Goal: Navigation & Orientation: Find specific page/section

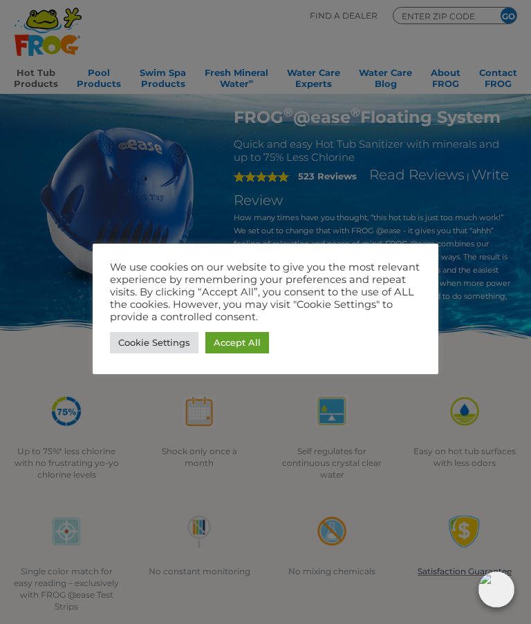
click at [250, 343] on link "Accept All" at bounding box center [237, 342] width 64 height 21
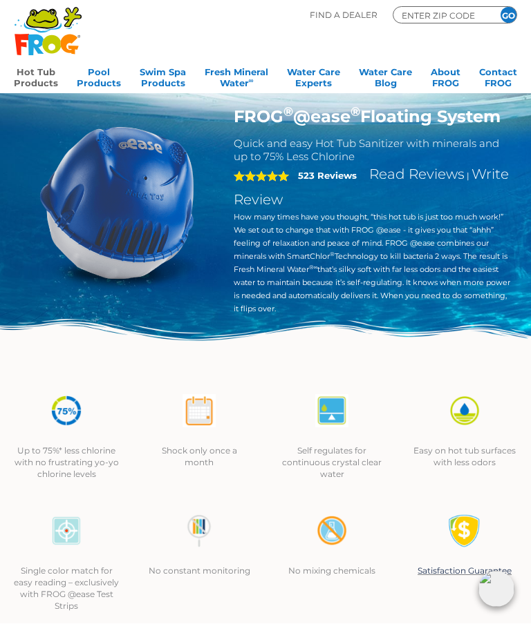
scroll to position [55, 0]
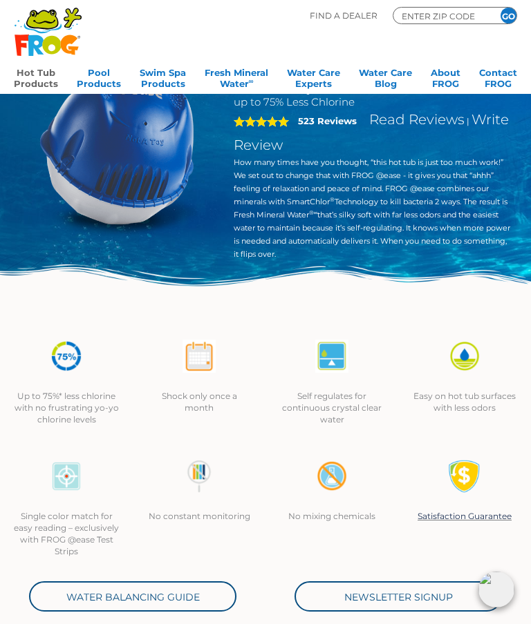
click at [38, 84] on link "Hot Tub Products" at bounding box center [36, 77] width 44 height 28
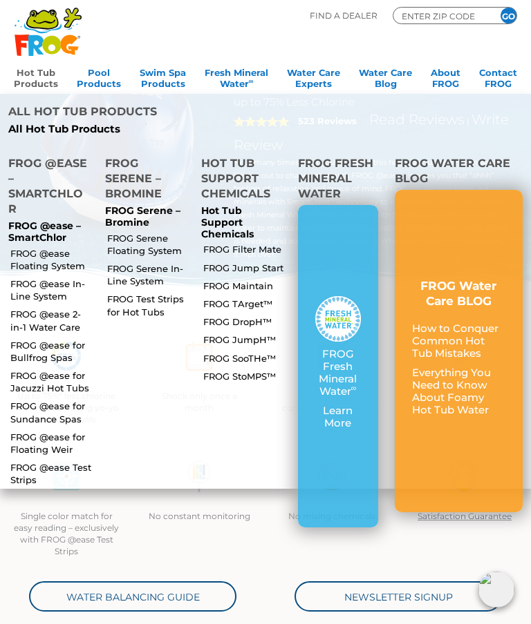
click at [52, 247] on link "FROG @ease Floating System" at bounding box center [51, 259] width 83 height 25
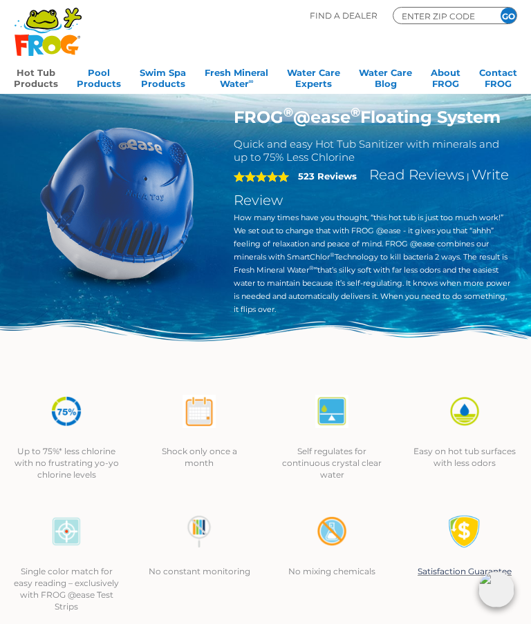
click at [446, 12] on input "ENTER ZIP CODE" at bounding box center [441, 16] width 83 height 12
type input "97212"
click at [513, 14] on input "GO" at bounding box center [508, 16] width 16 height 16
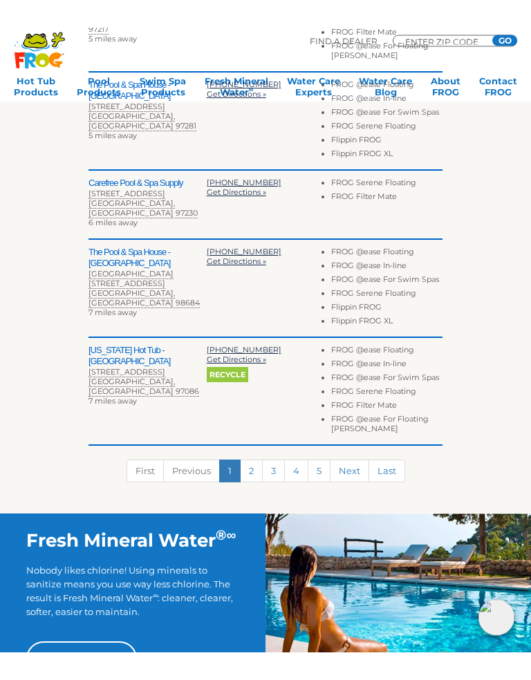
scroll to position [526, 0]
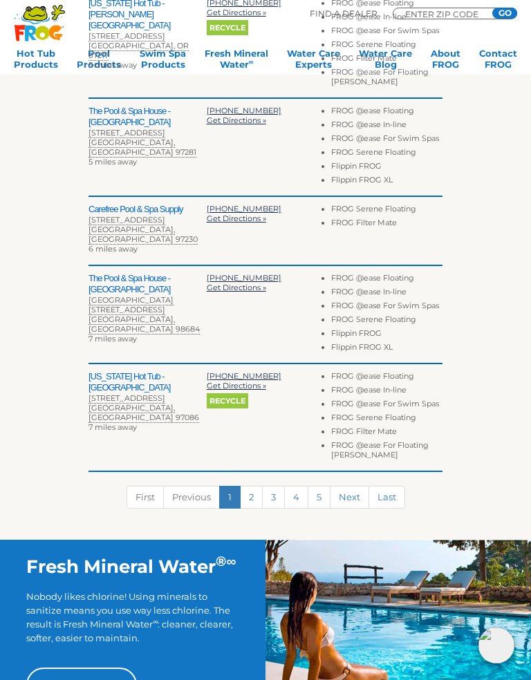
click at [258, 488] on link "2" at bounding box center [251, 497] width 23 height 23
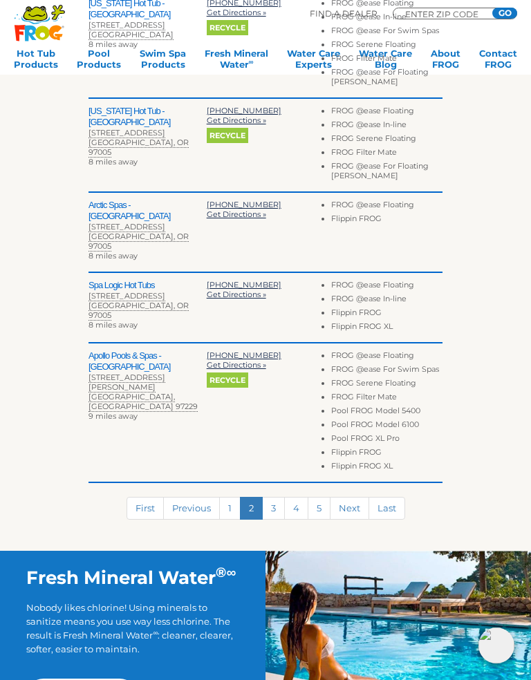
click at [280, 497] on link "3" at bounding box center [273, 508] width 23 height 23
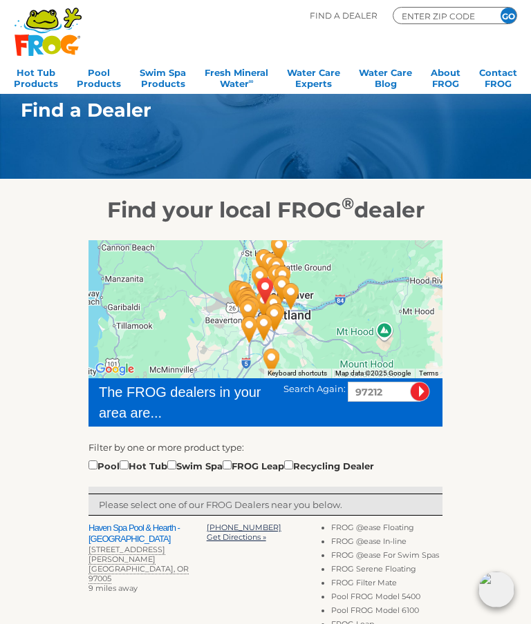
scroll to position [0, 0]
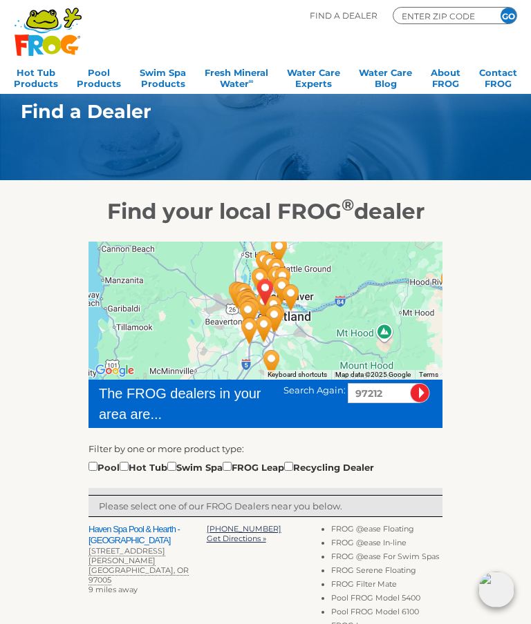
click at [66, 36] on icon at bounding box center [69, 45] width 18 height 20
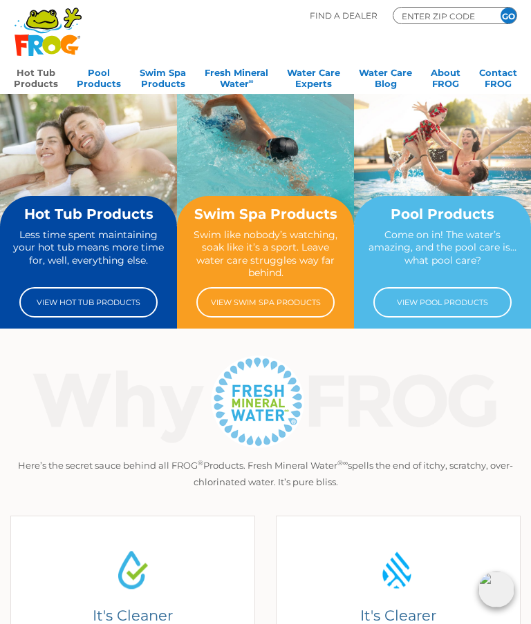
click at [44, 75] on link "Hot Tub Products" at bounding box center [36, 77] width 44 height 28
